Goal: Navigation & Orientation: Find specific page/section

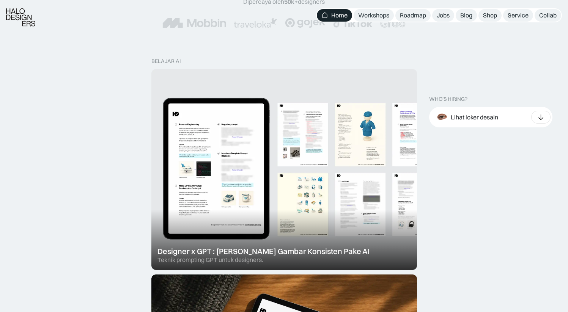
scroll to position [195, 0]
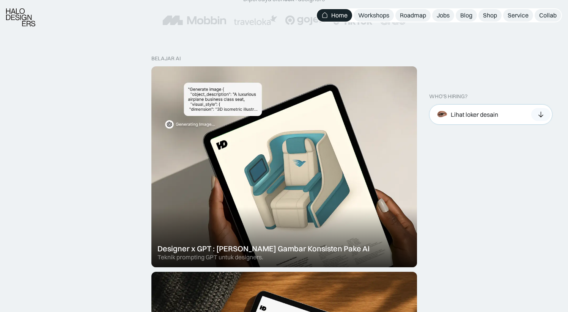
click at [468, 114] on div "Lihat loker desain" at bounding box center [473, 115] width 47 height 8
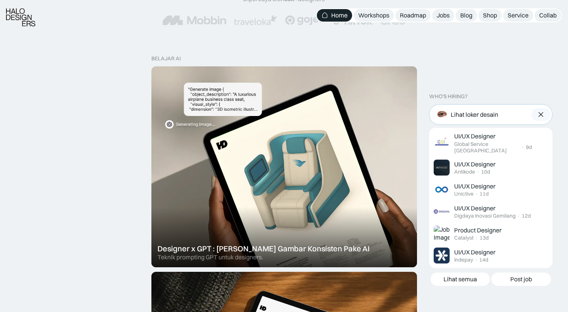
click at [468, 114] on div "Lihat loker desain" at bounding box center [473, 115] width 47 height 8
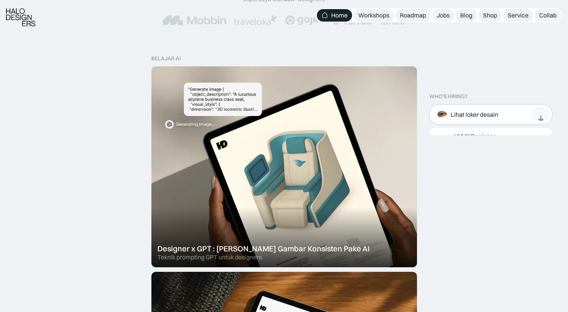
click at [471, 115] on div "Lihat loker desain" at bounding box center [473, 115] width 47 height 8
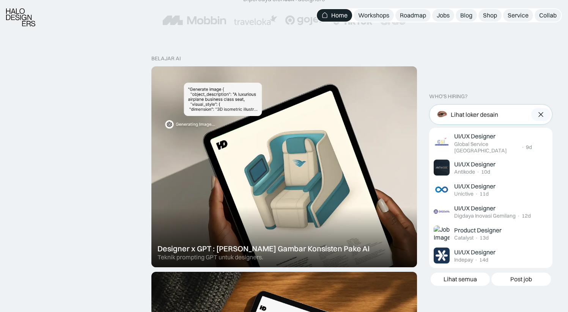
click at [471, 115] on div "Lihat loker desain" at bounding box center [473, 115] width 47 height 8
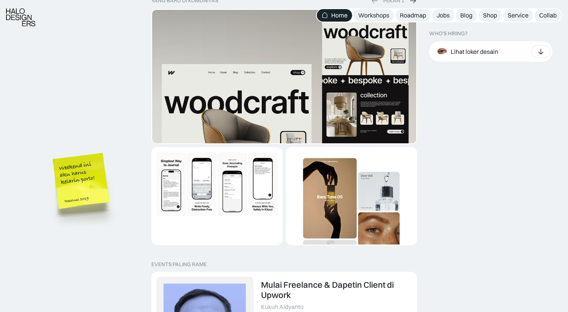
scroll to position [1380, 0]
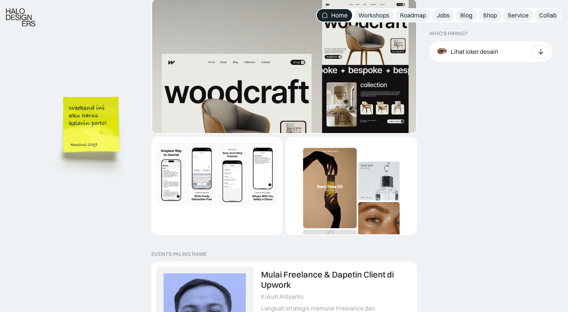
click at [111, 116] on img at bounding box center [93, 136] width 86 height 93
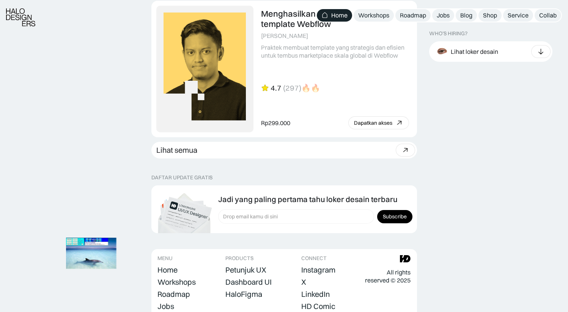
scroll to position [2144, 0]
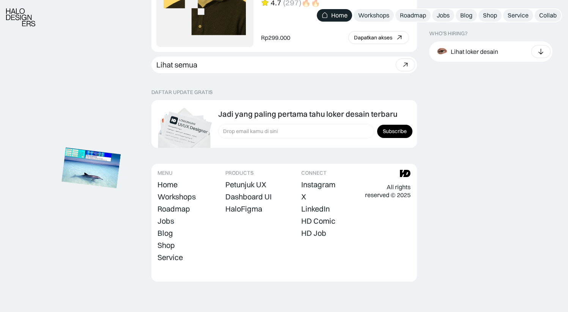
click at [121, 148] on img at bounding box center [90, 168] width 59 height 41
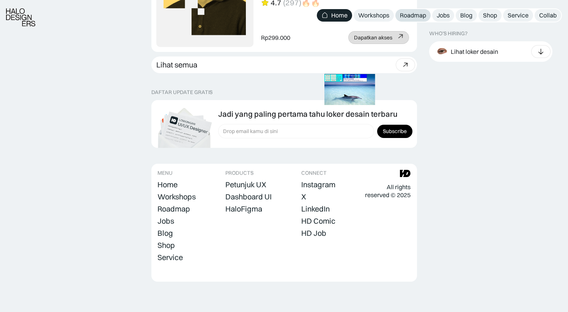
click at [421, 17] on div "Roadmap" at bounding box center [413, 15] width 26 height 8
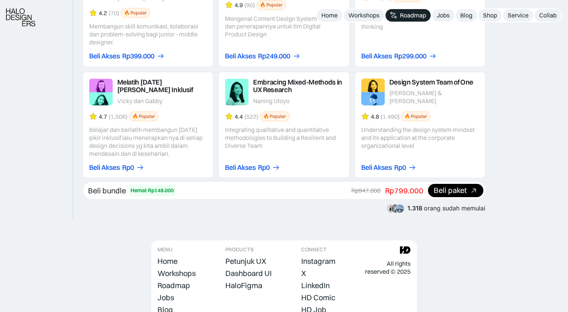
scroll to position [1426, 0]
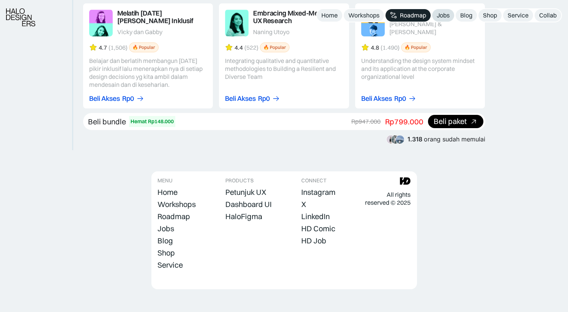
click at [442, 15] on div "Jobs" at bounding box center [442, 15] width 13 height 8
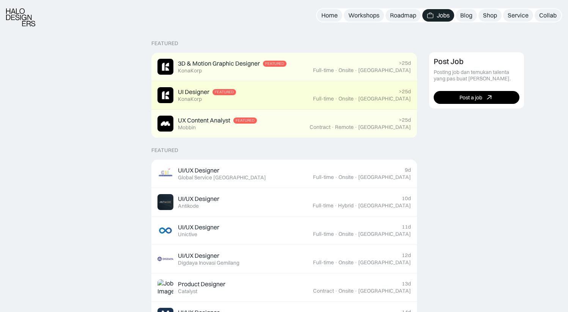
scroll to position [192, 0]
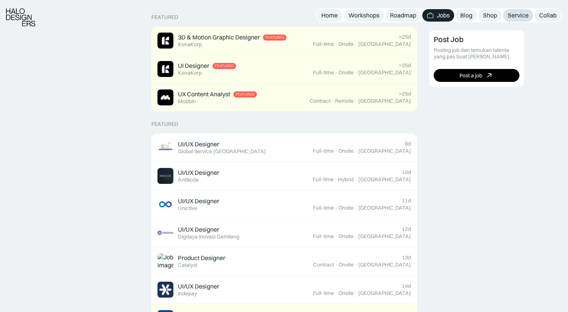
click at [515, 17] on div "Service" at bounding box center [517, 15] width 21 height 8
click at [545, 14] on div "Collab" at bounding box center [547, 15] width 17 height 8
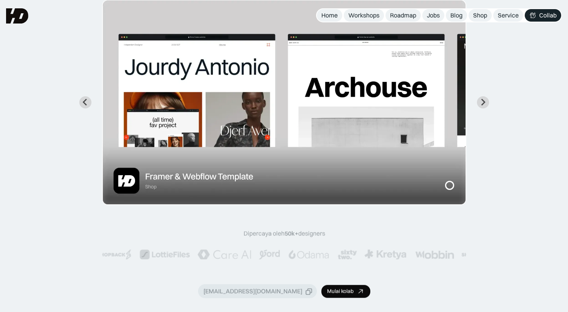
scroll to position [121, 0]
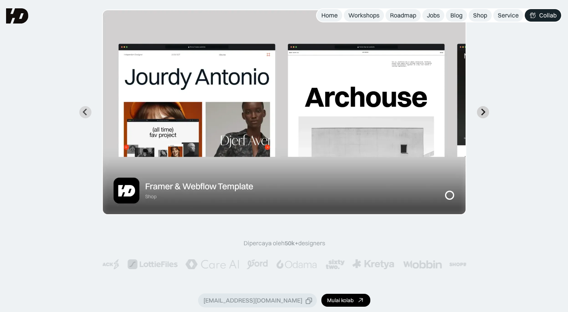
click at [480, 109] on icon "Next slide" at bounding box center [482, 111] width 7 height 7
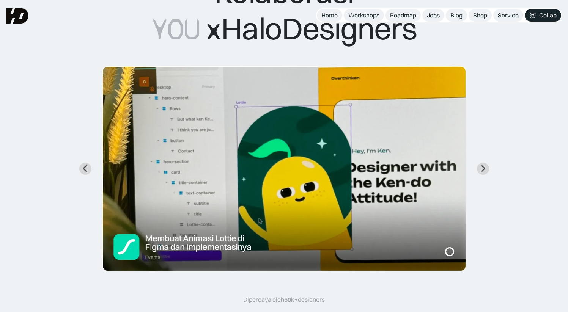
scroll to position [61, 0]
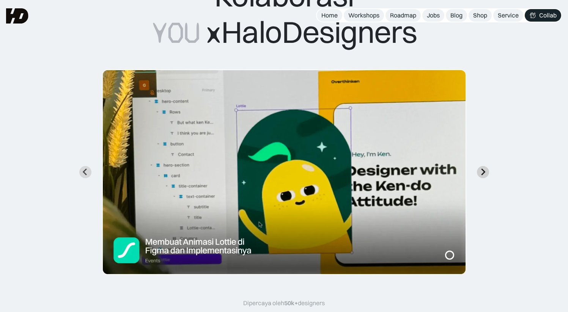
click at [479, 172] on icon "Next slide" at bounding box center [482, 171] width 7 height 7
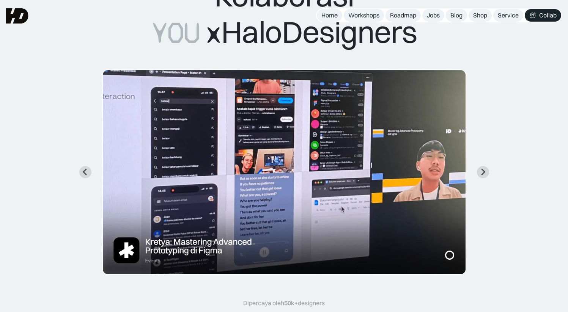
drag, startPoint x: 479, startPoint y: 172, endPoint x: 165, endPoint y: 215, distance: 316.8
click at [165, 215] on div at bounding box center [284, 171] width 364 height 205
click at [163, 240] on img "3 of 7" at bounding box center [284, 171] width 364 height 205
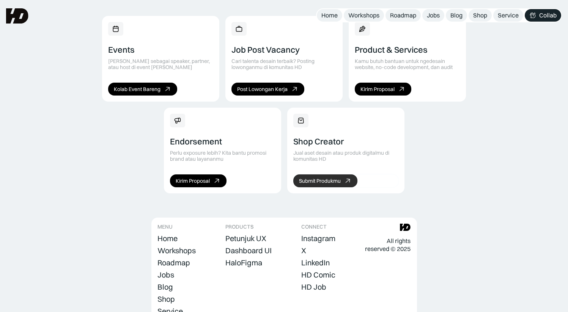
scroll to position [556, 0]
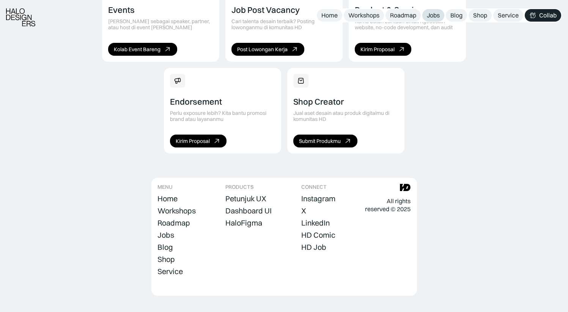
click at [438, 16] on div "Jobs" at bounding box center [433, 15] width 13 height 8
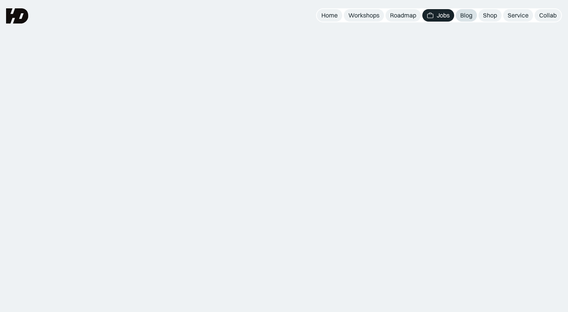
click at [470, 16] on div "Blog" at bounding box center [466, 15] width 12 height 8
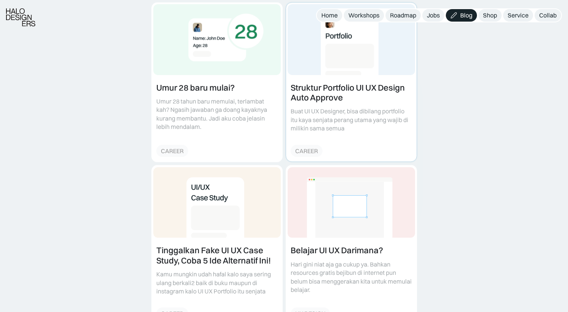
scroll to position [486, 0]
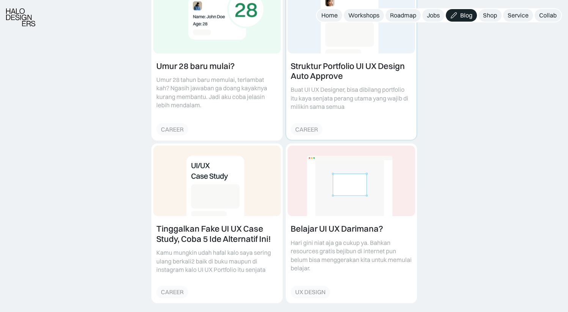
click at [341, 61] on link at bounding box center [351, 60] width 130 height 159
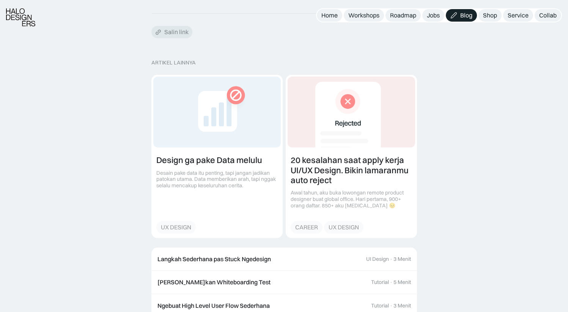
scroll to position [1594, 0]
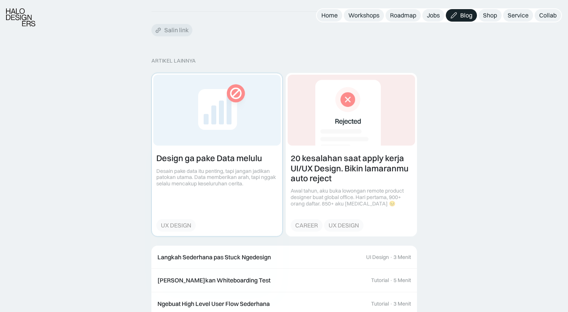
click at [224, 161] on link at bounding box center [217, 154] width 130 height 163
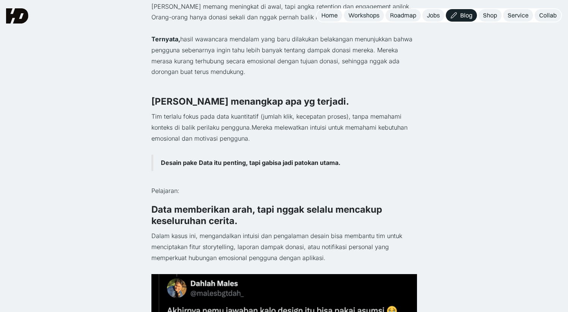
scroll to position [394, 0]
